Goal: Task Accomplishment & Management: Manage account settings

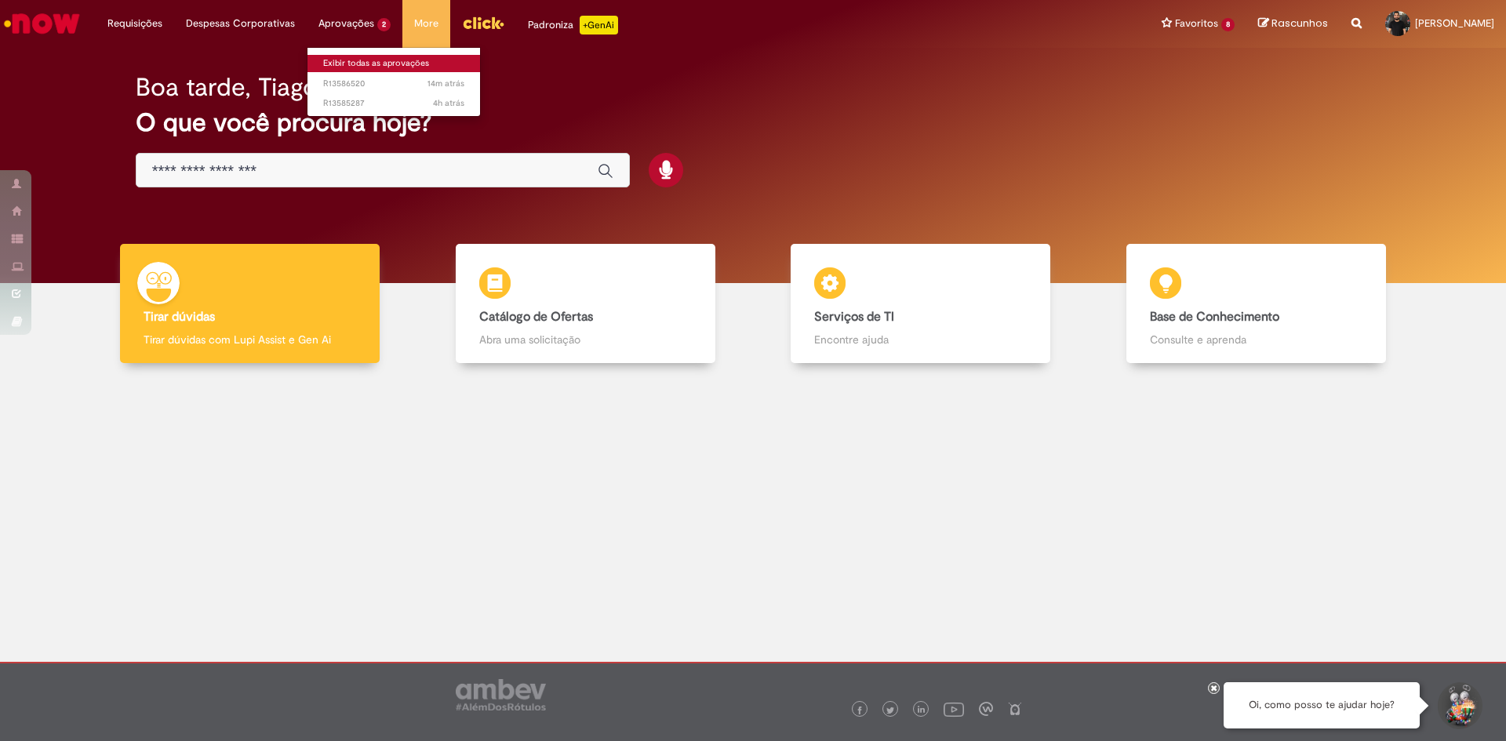
click at [353, 59] on link "Exibir todas as aprovações" at bounding box center [394, 63] width 173 height 17
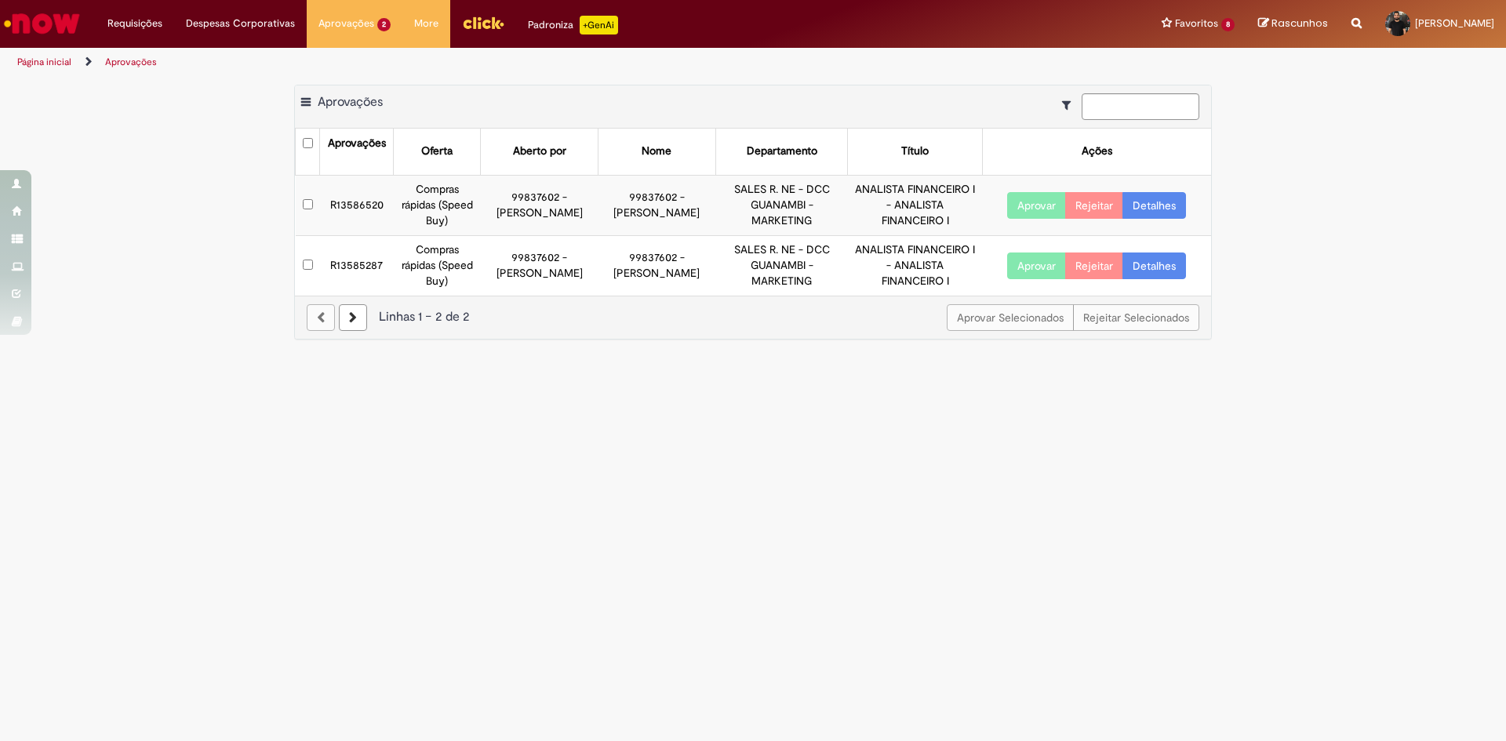
click at [1168, 213] on link "Detalhes" at bounding box center [1155, 205] width 64 height 27
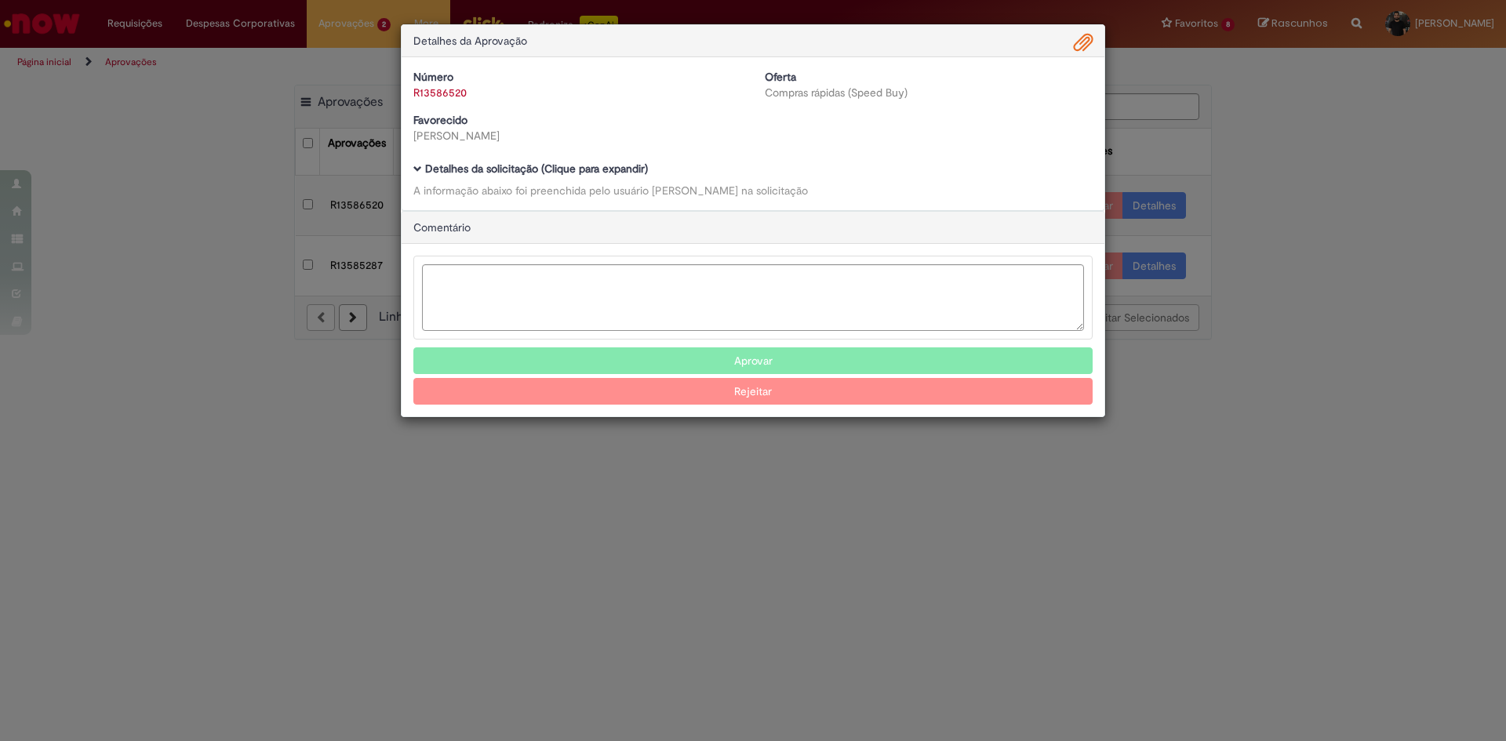
click at [420, 170] on span "Ambev Approval Modal" at bounding box center [417, 169] width 9 height 9
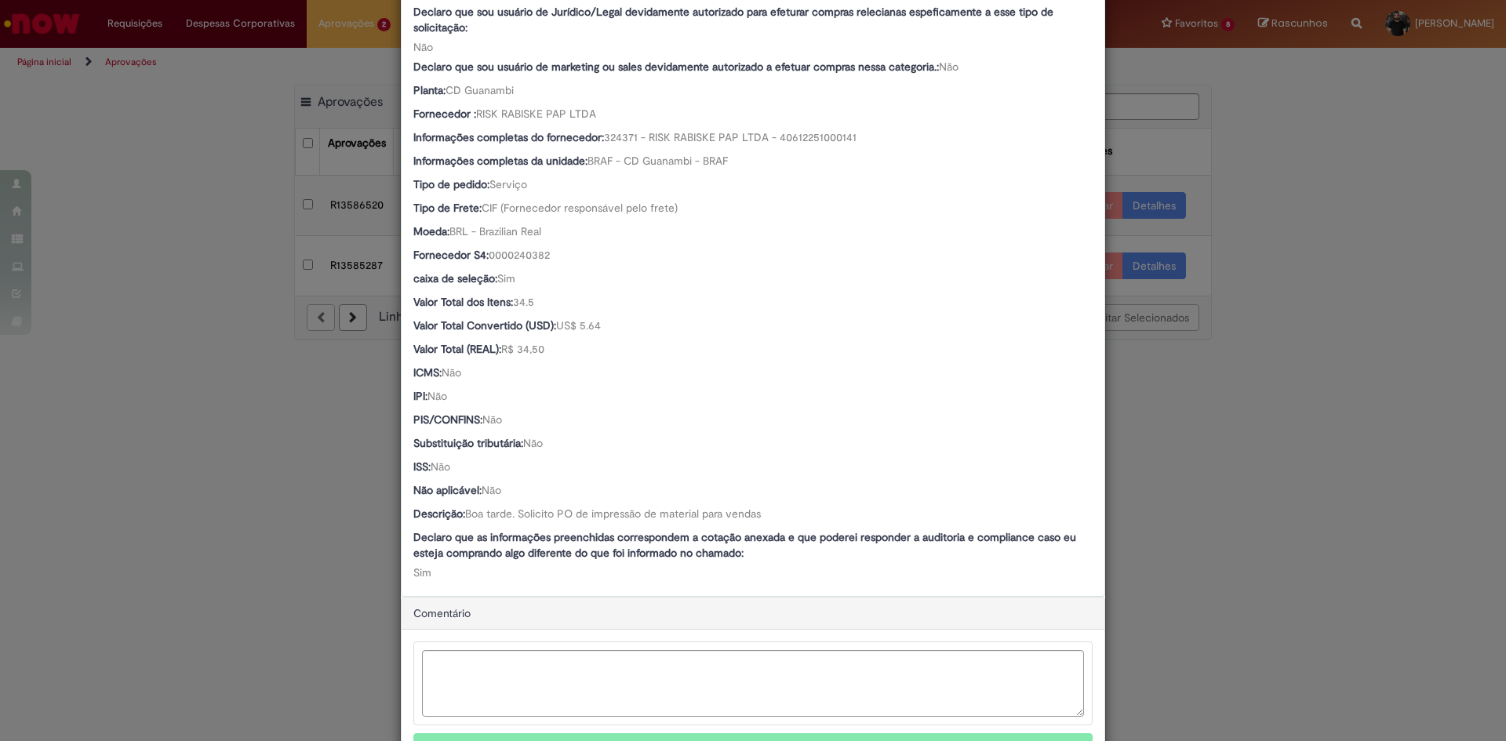
scroll to position [817, 0]
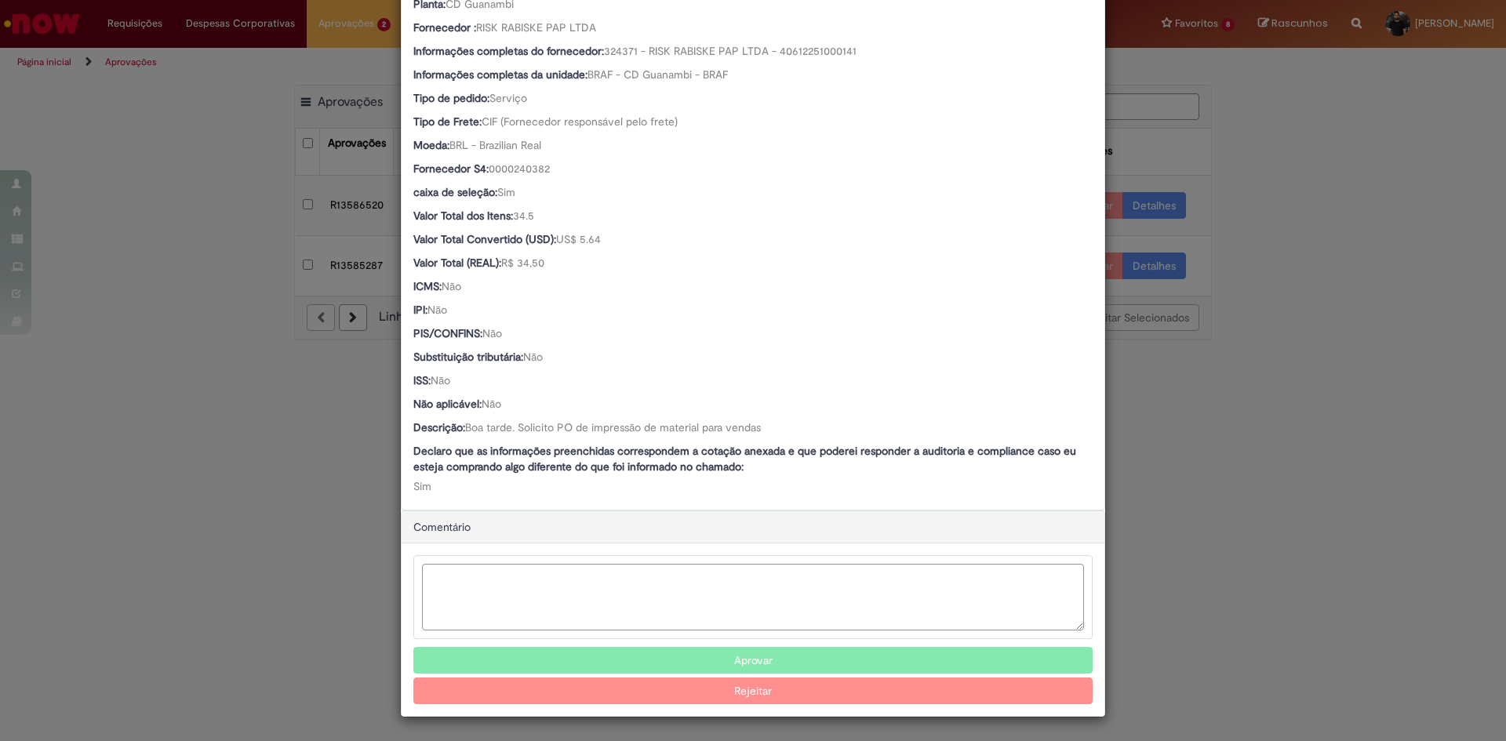
click at [781, 610] on textarea "Ambev Approval Modal" at bounding box center [753, 597] width 662 height 67
type textarea "**********"
click at [823, 654] on button "Aprovar" at bounding box center [752, 660] width 679 height 27
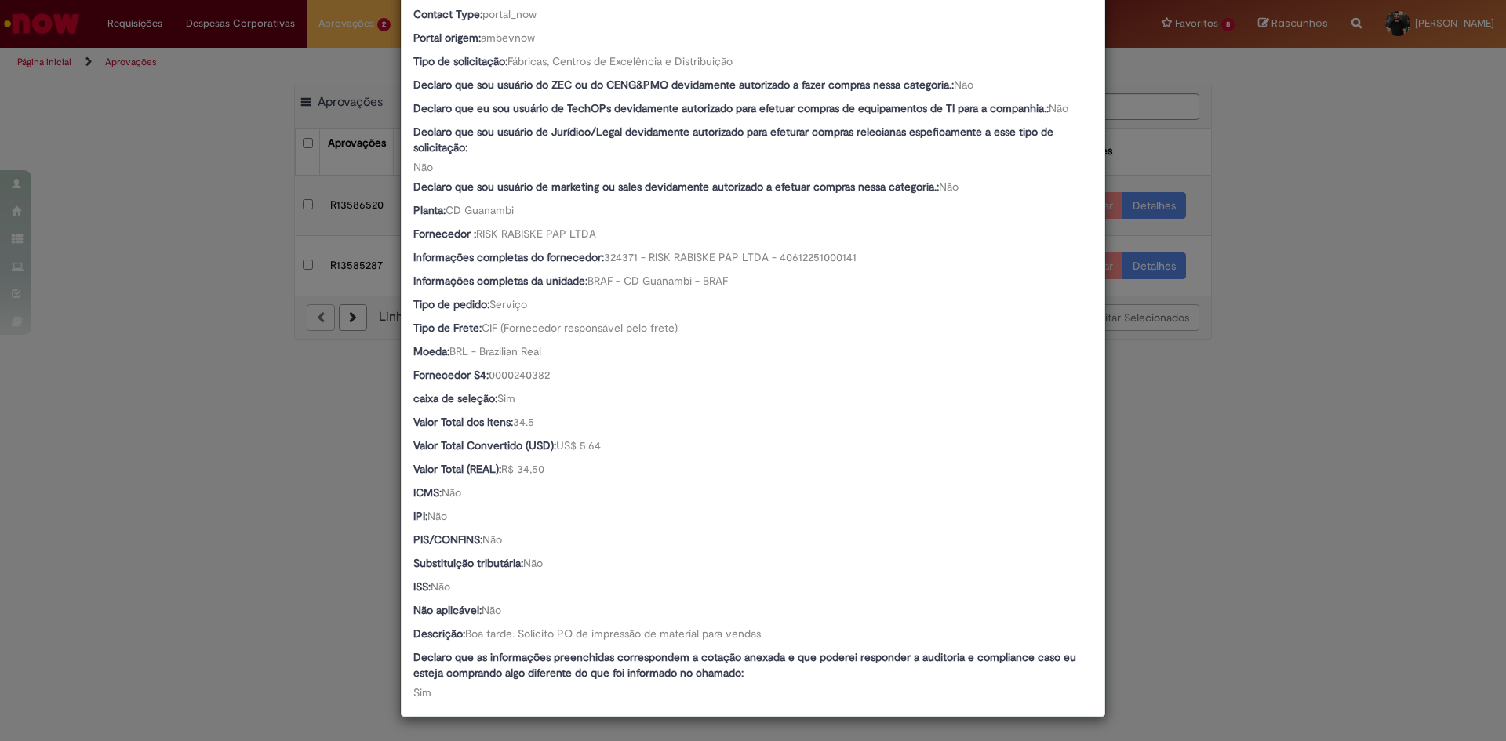
scroll to position [609, 0]
click at [1249, 444] on div "Detalhes da Aprovação Número R13586520 Oferta Compras rápidas (Speed Buy) Favor…" at bounding box center [753, 370] width 1506 height 741
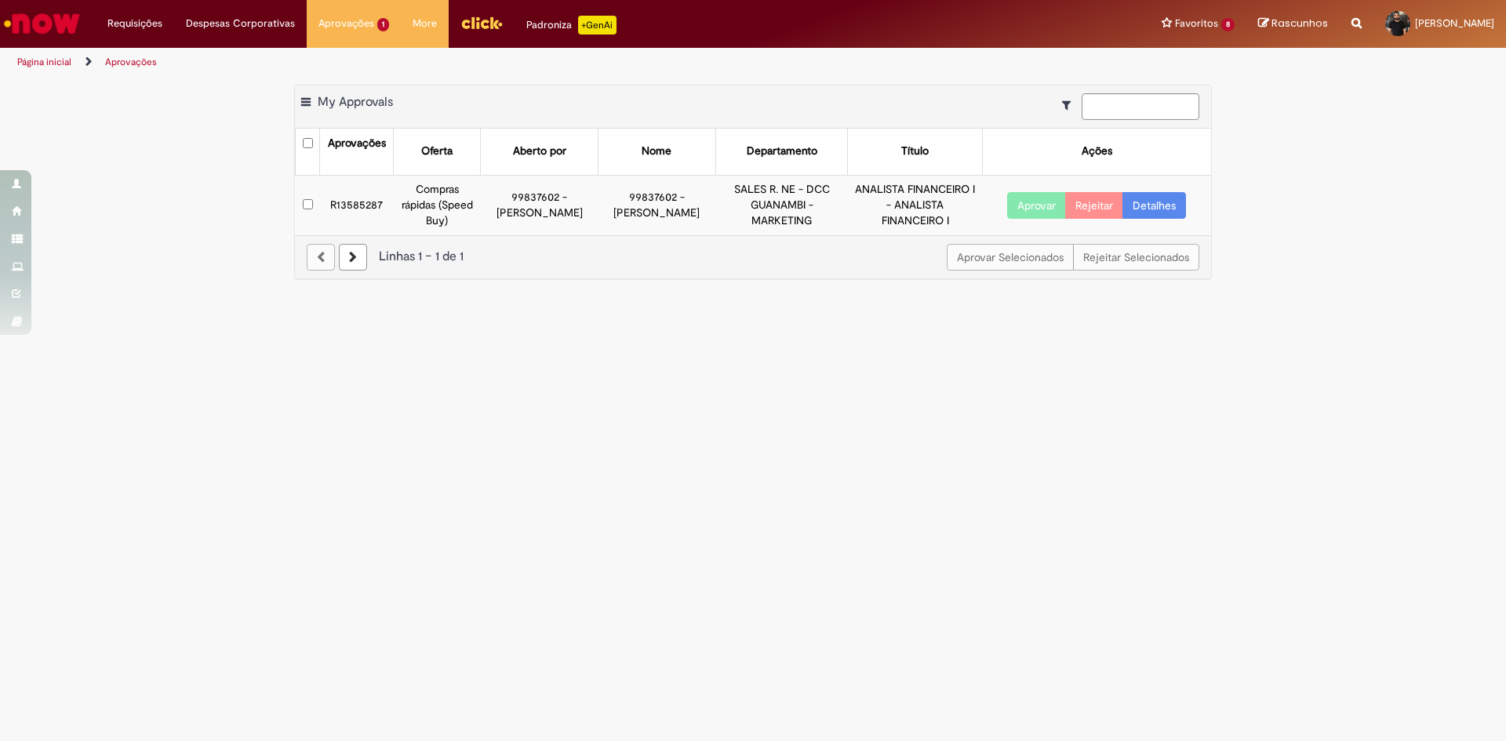
click at [1148, 204] on link "Detalhes" at bounding box center [1155, 205] width 64 height 27
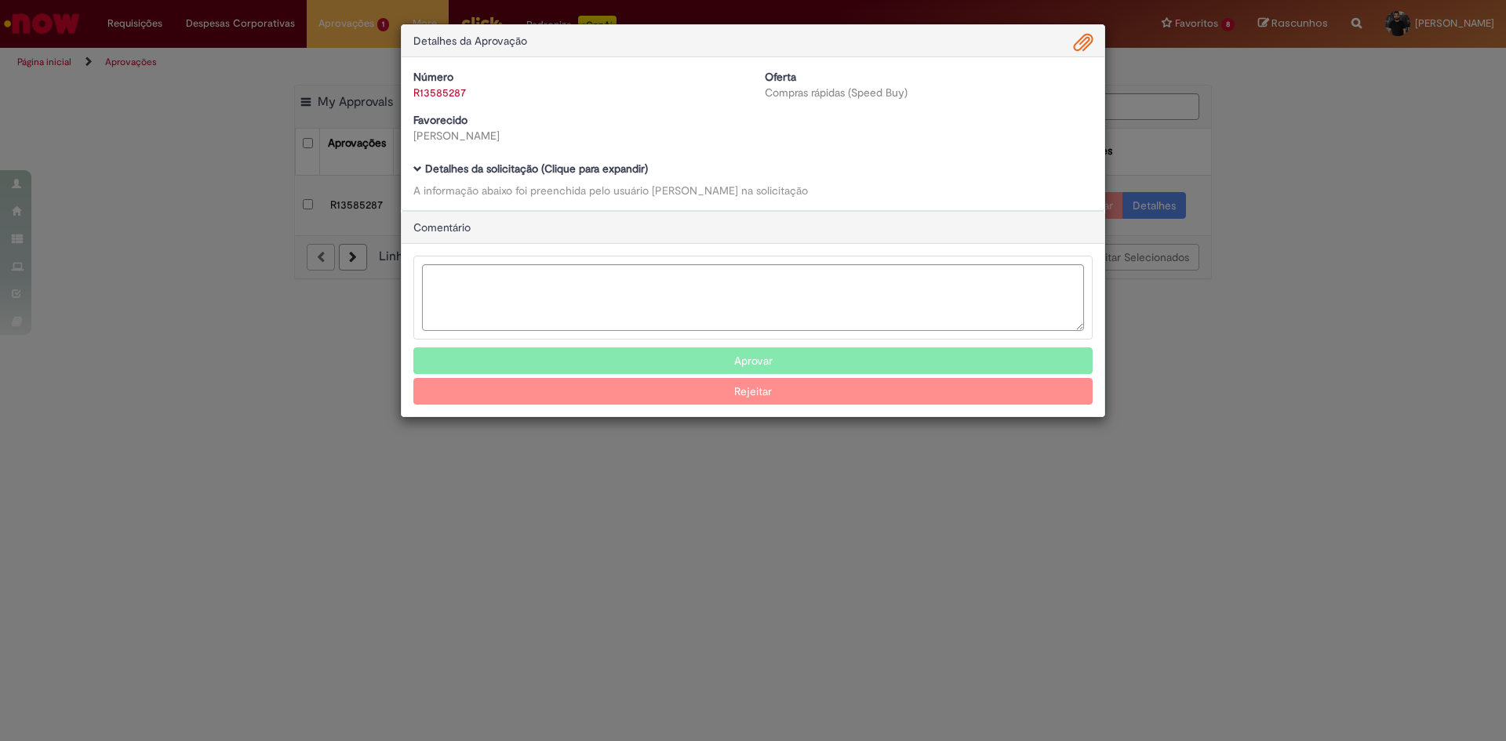
click at [420, 169] on span "Ambev Approval Modal" at bounding box center [417, 169] width 9 height 9
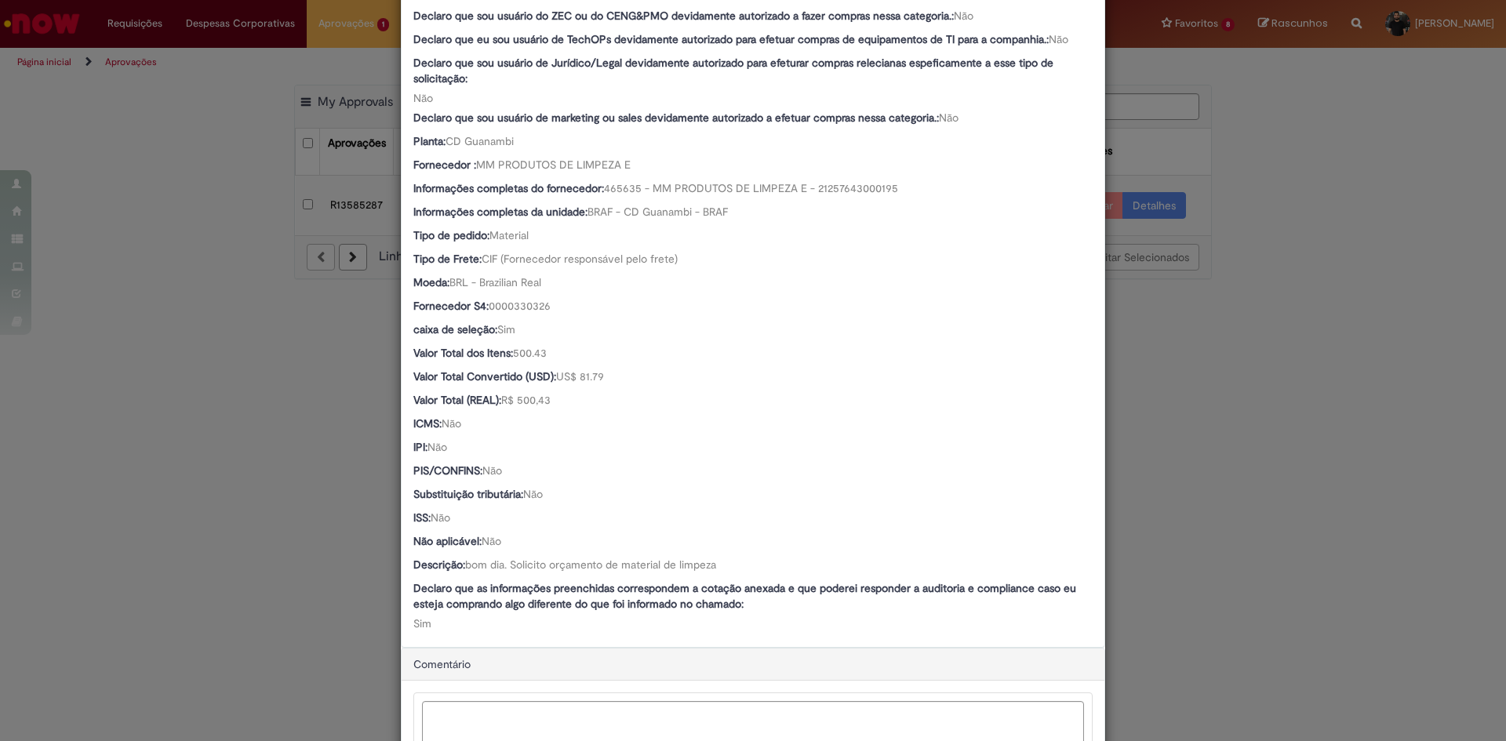
scroll to position [785, 0]
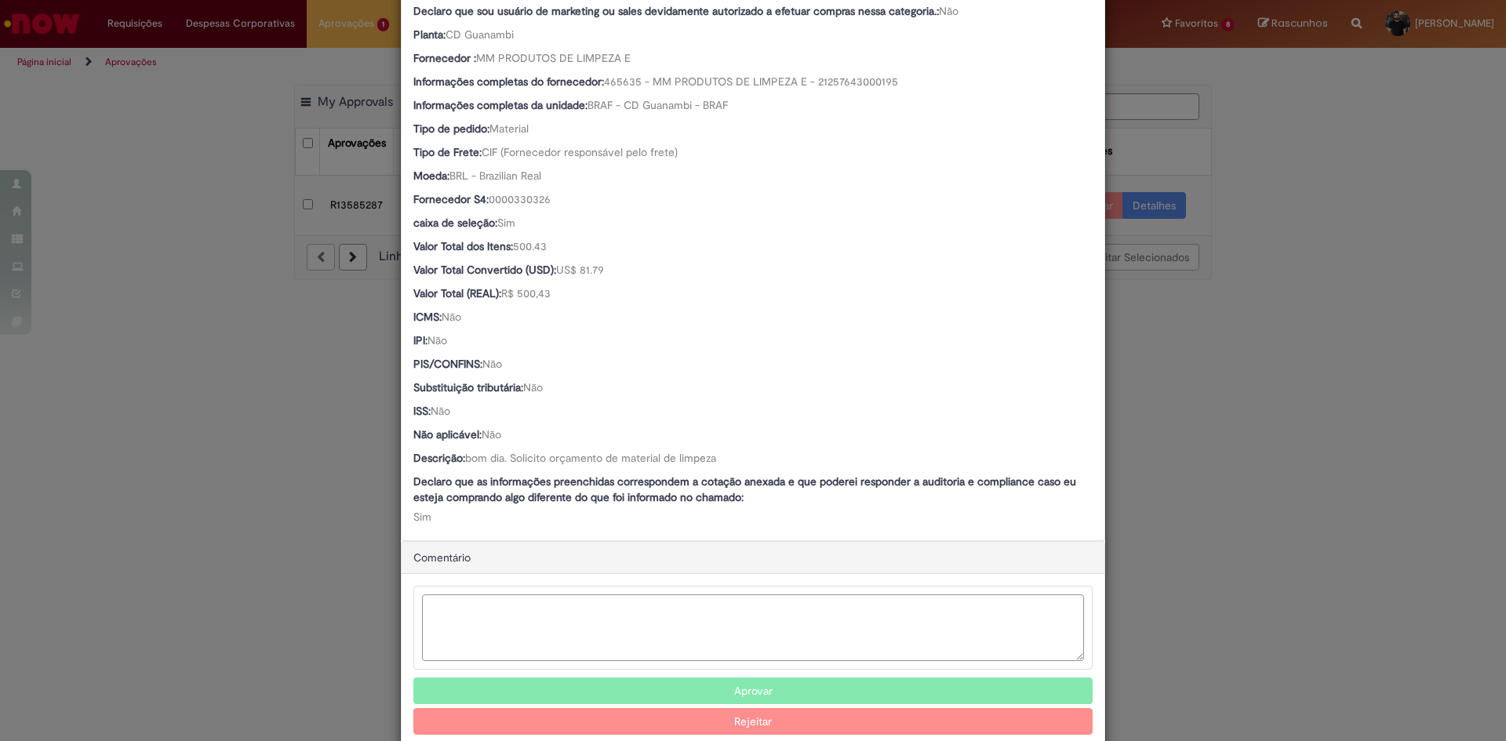
click at [690, 629] on textarea "Ambev Approval Modal" at bounding box center [753, 628] width 662 height 67
type textarea "*******"
click at [730, 698] on button "Aprovar" at bounding box center [752, 692] width 679 height 27
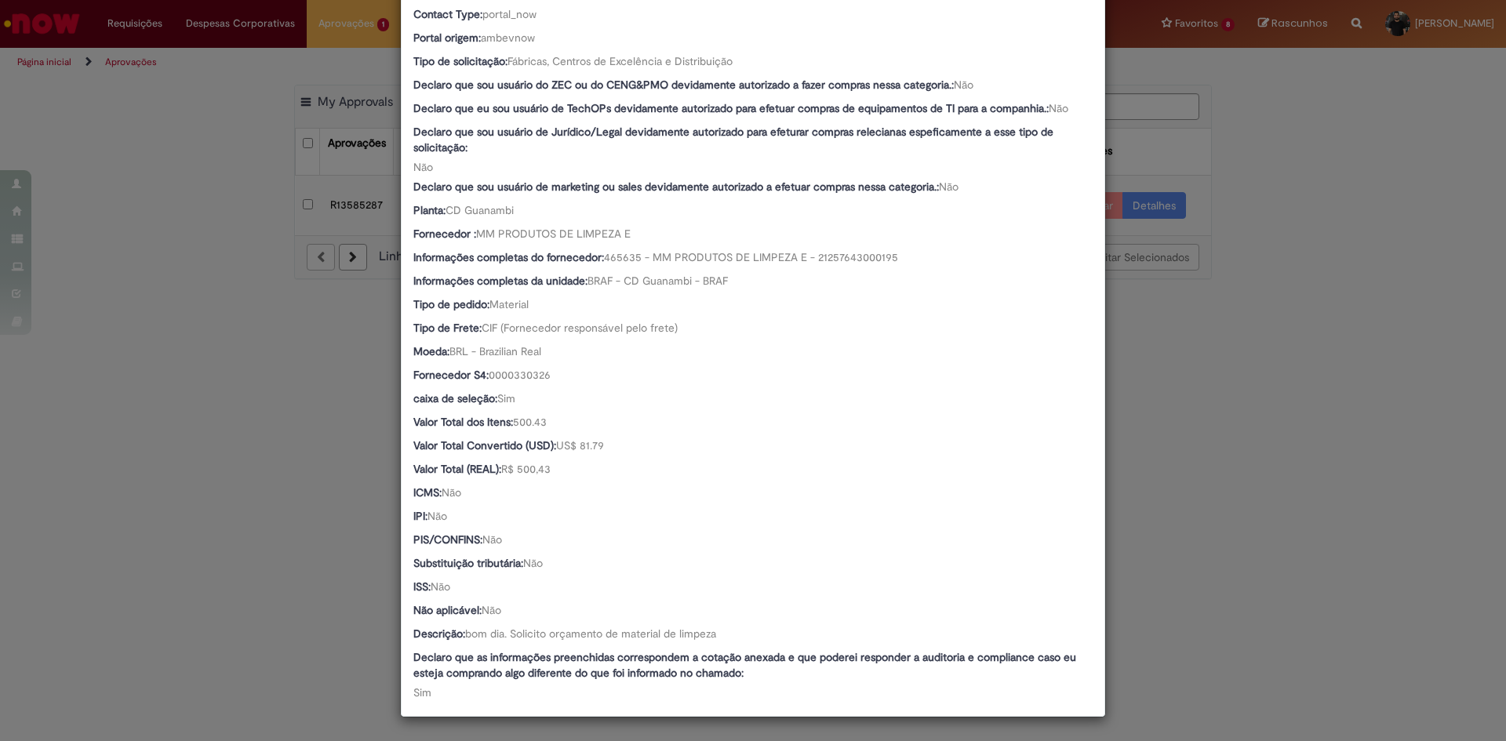
scroll to position [609, 0]
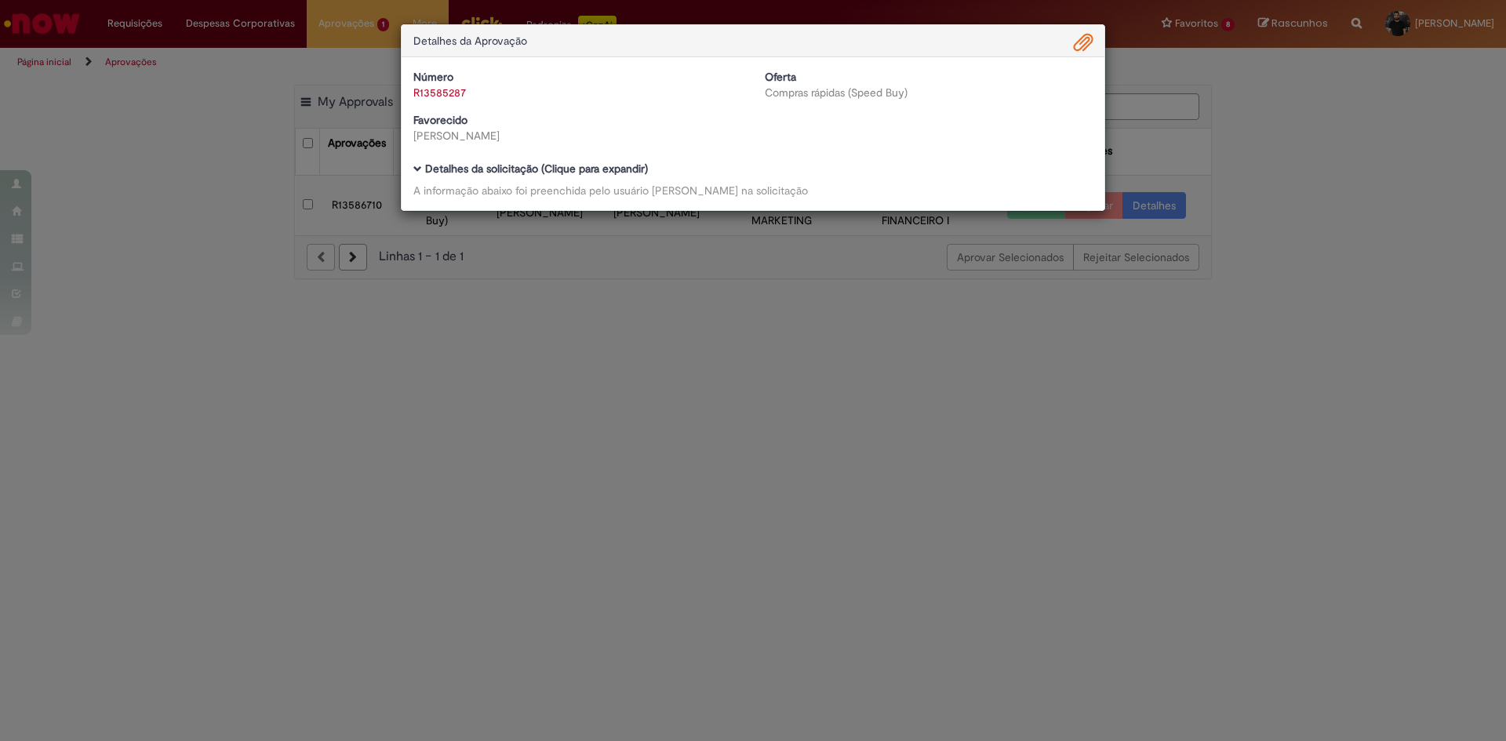
click at [1324, 358] on div "Detalhes da Aprovação Número R13585287 Oferta Compras rápidas (Speed Buy) Favor…" at bounding box center [753, 370] width 1506 height 741
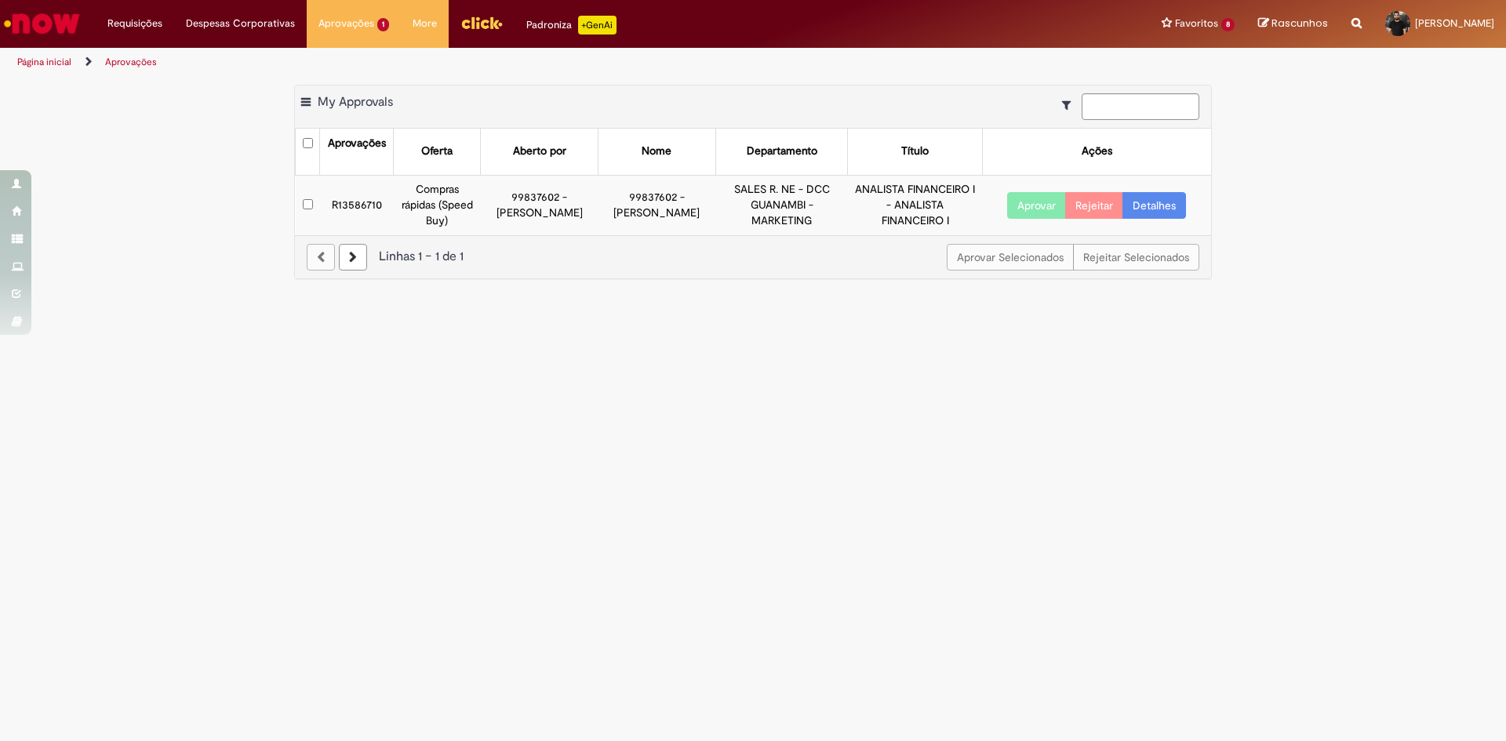
click at [1039, 203] on button "Aprovar" at bounding box center [1036, 205] width 59 height 27
